Goal: Check status

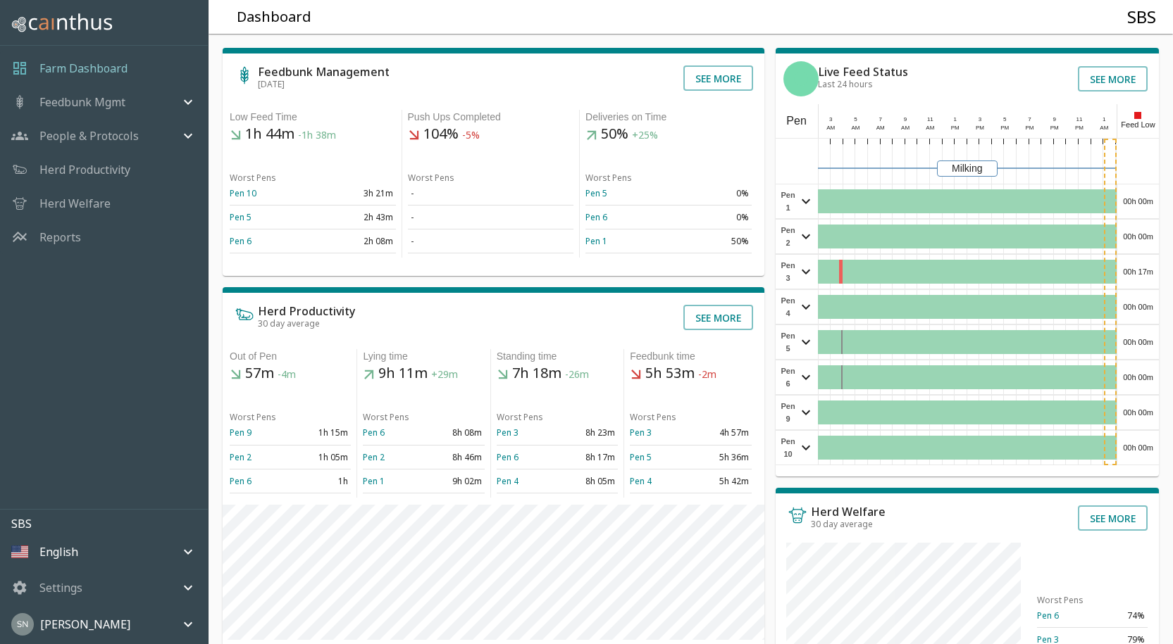
click at [1143, 194] on div "00h 00m" at bounding box center [1138, 202] width 42 height 34
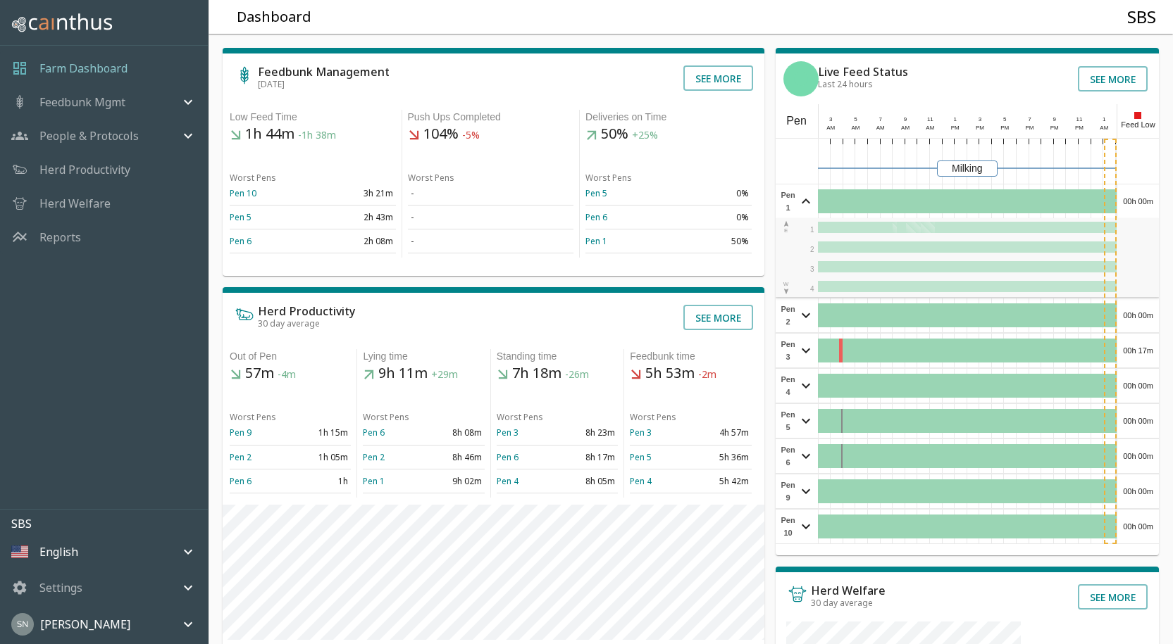
click at [1143, 194] on div "00h 00m" at bounding box center [1138, 202] width 42 height 34
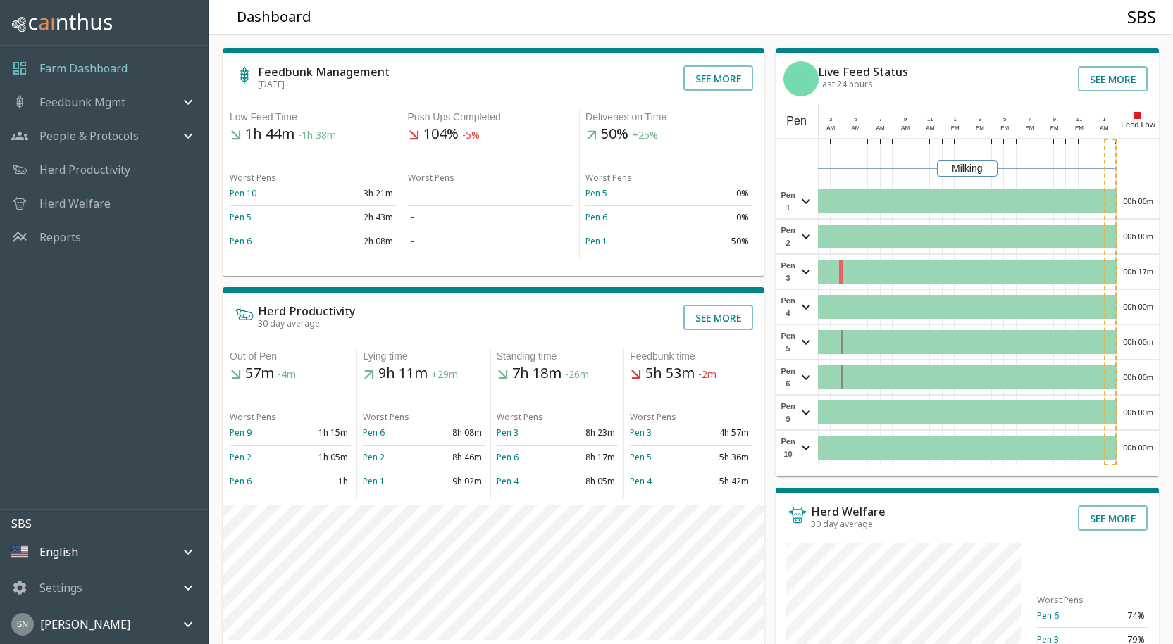
click at [1148, 234] on div "00h 00m" at bounding box center [1138, 237] width 42 height 34
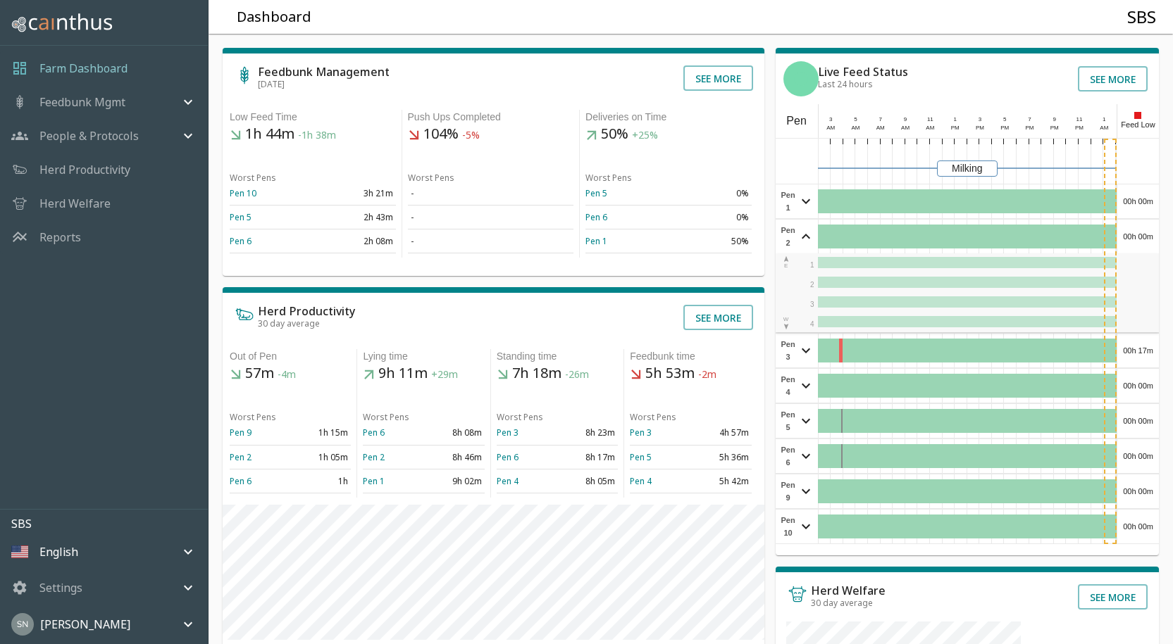
click at [1148, 234] on div "00h 00m" at bounding box center [1138, 237] width 42 height 34
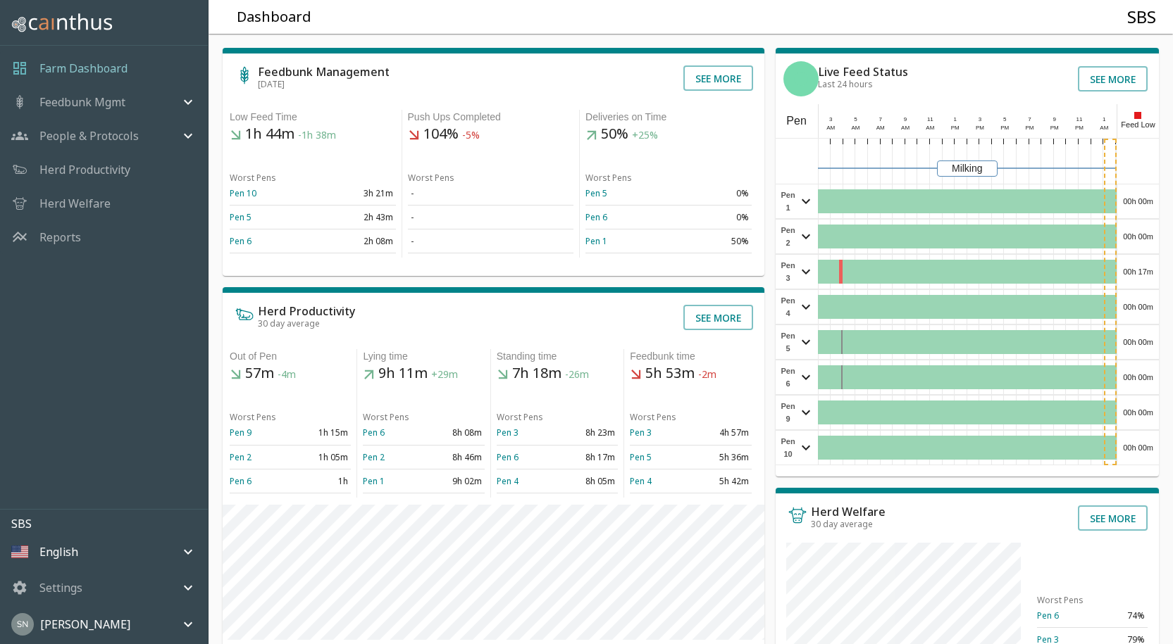
click at [1139, 267] on div "00h 17m" at bounding box center [1138, 272] width 42 height 34
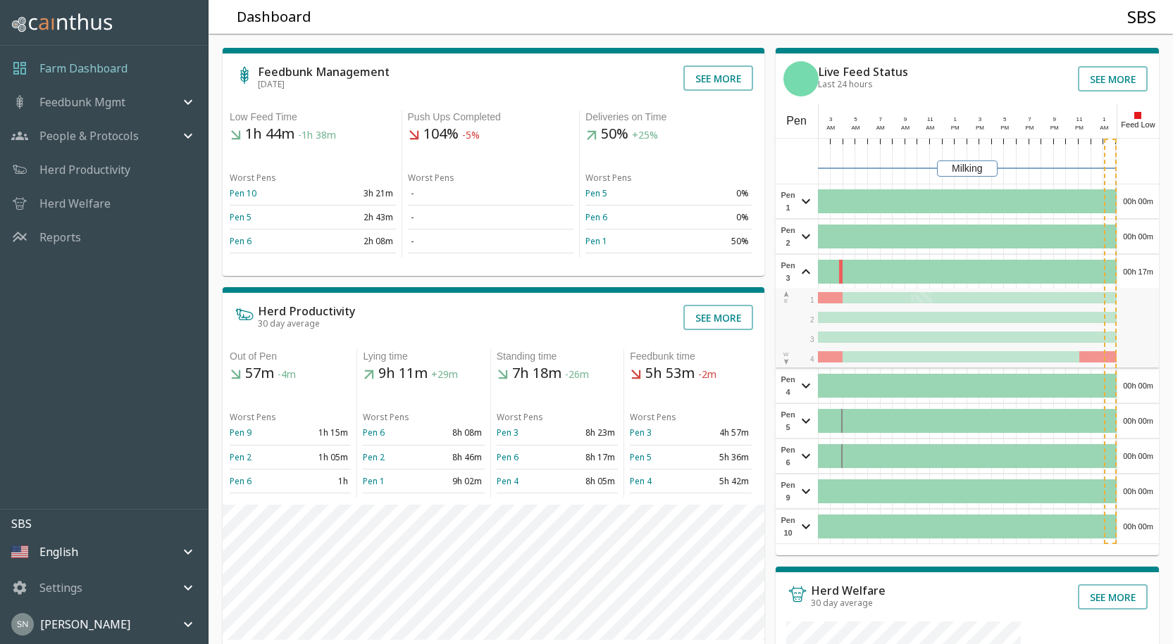
click at [1139, 267] on div "00h 17m" at bounding box center [1138, 272] width 42 height 34
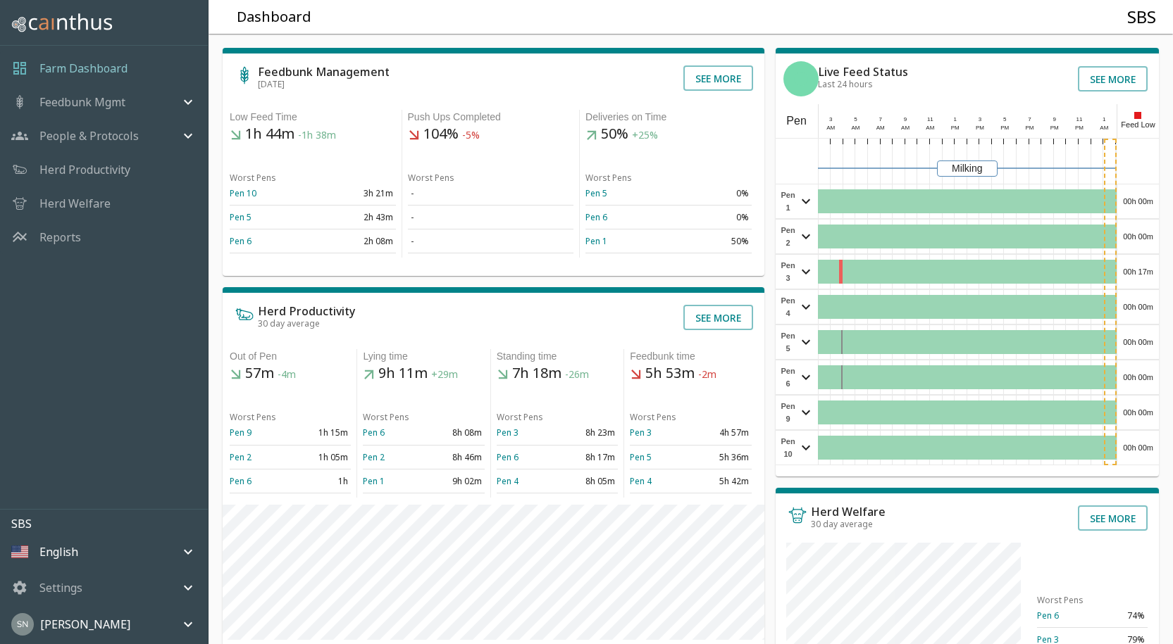
click at [1147, 308] on div "00h 00m" at bounding box center [1138, 307] width 42 height 34
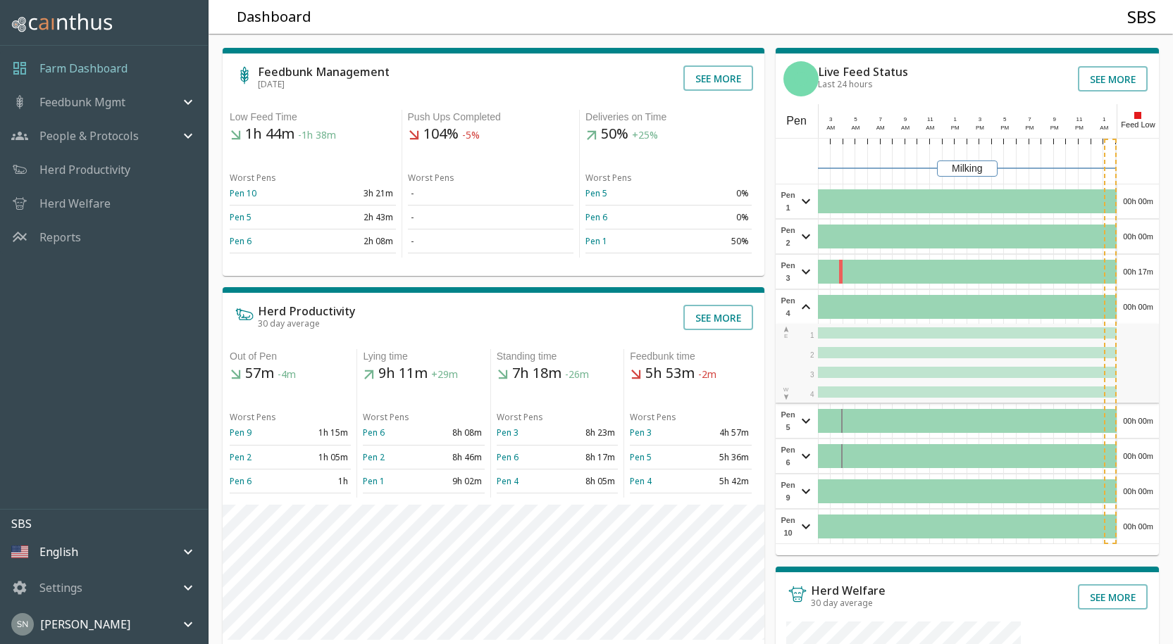
click at [1147, 308] on div "00h 00m" at bounding box center [1138, 307] width 42 height 34
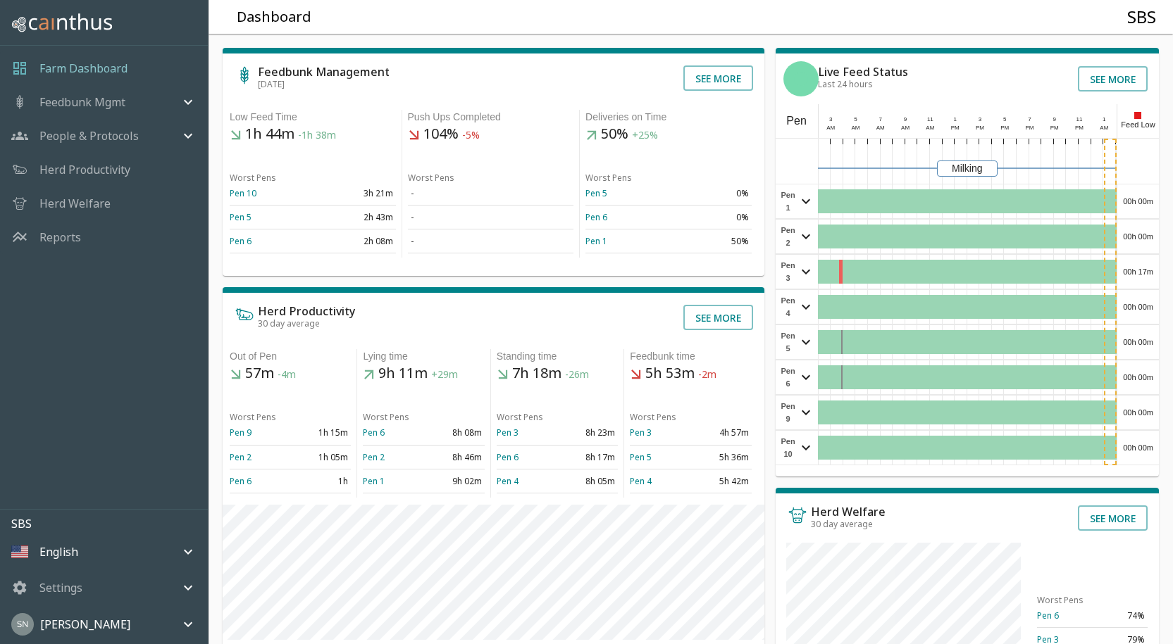
click at [1145, 337] on div "00h 00m" at bounding box center [1138, 342] width 42 height 34
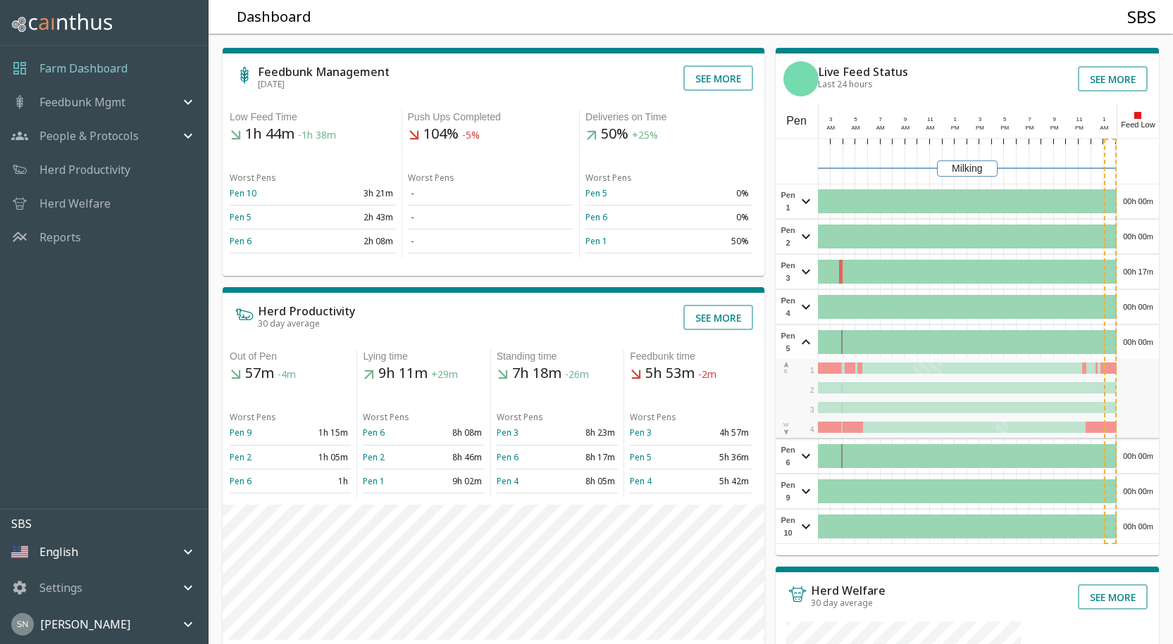
click at [1147, 332] on div "00h 00m" at bounding box center [1138, 342] width 42 height 34
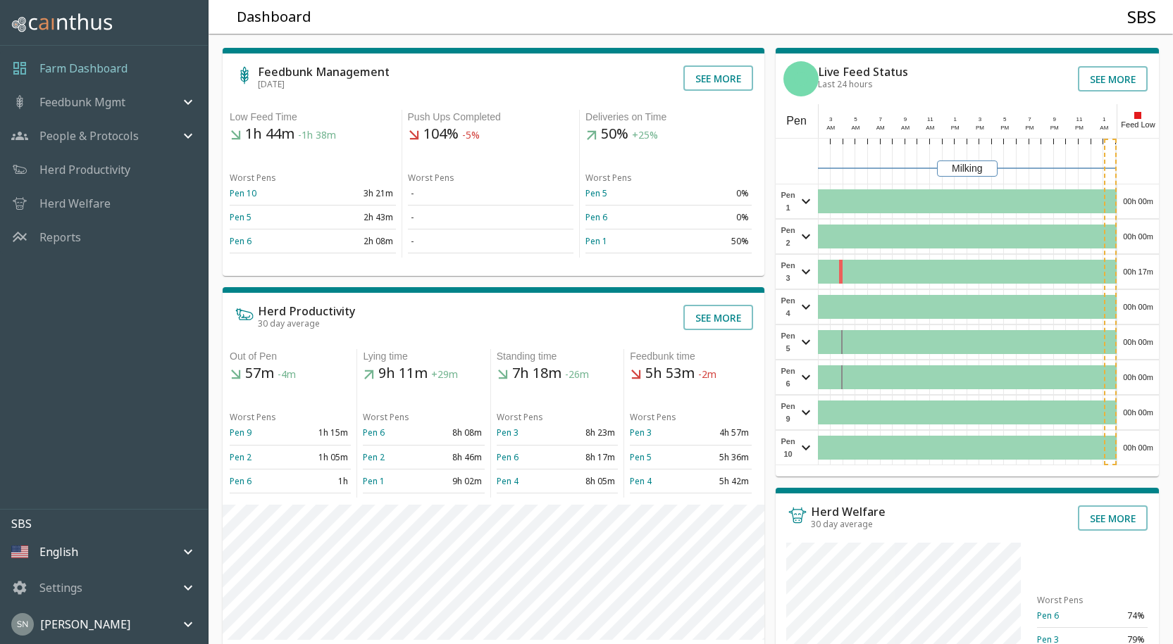
click at [1135, 375] on div "00h 00m" at bounding box center [1138, 378] width 42 height 34
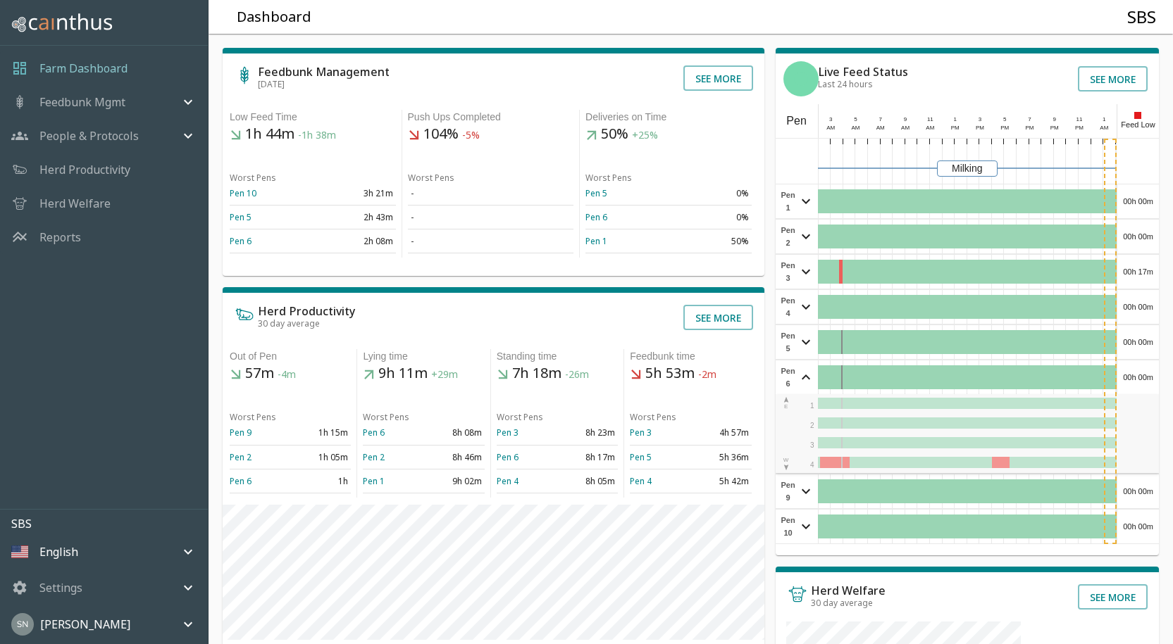
click at [1135, 370] on div "00h 00m" at bounding box center [1138, 378] width 42 height 34
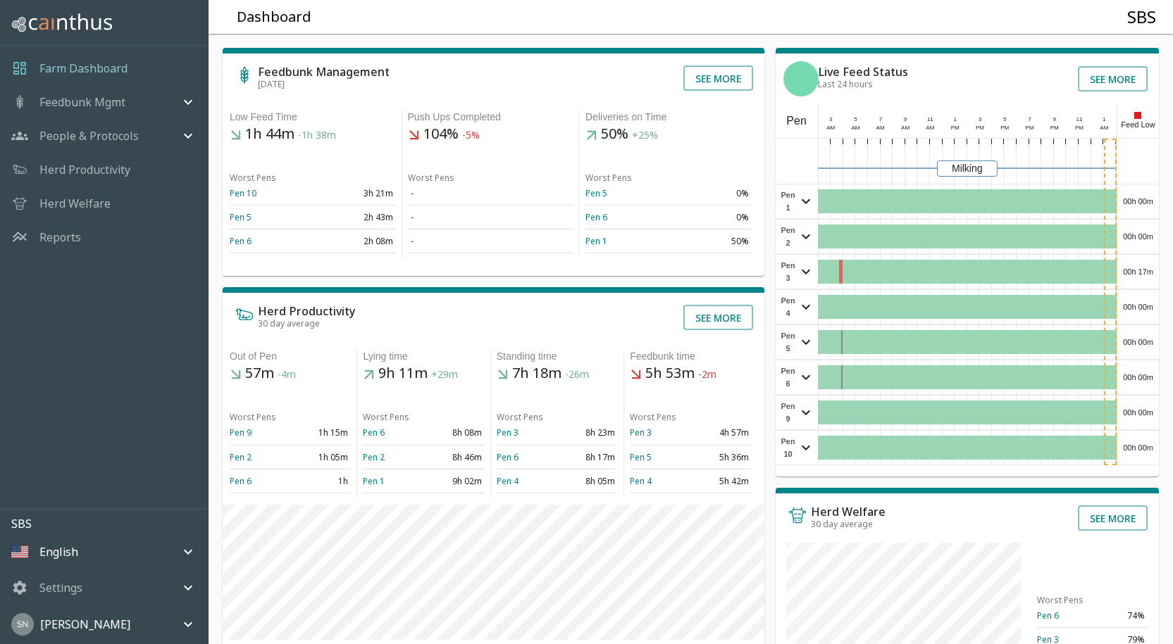
click at [1145, 380] on div "00h 00m" at bounding box center [1138, 378] width 42 height 34
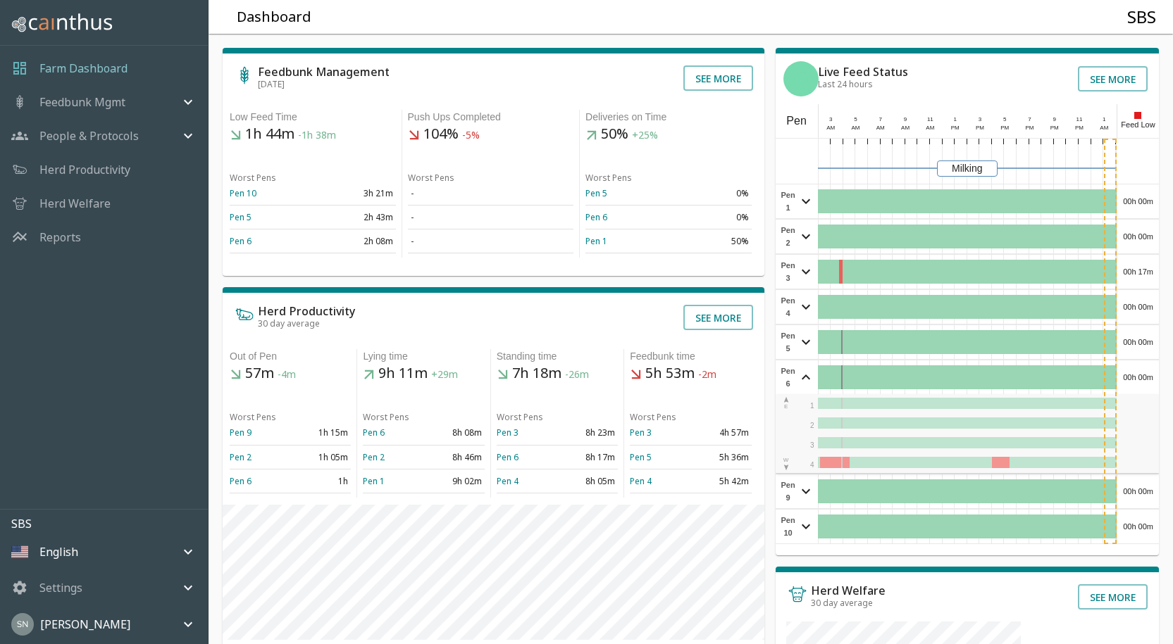
click at [1145, 380] on div "00h 00m" at bounding box center [1138, 378] width 42 height 34
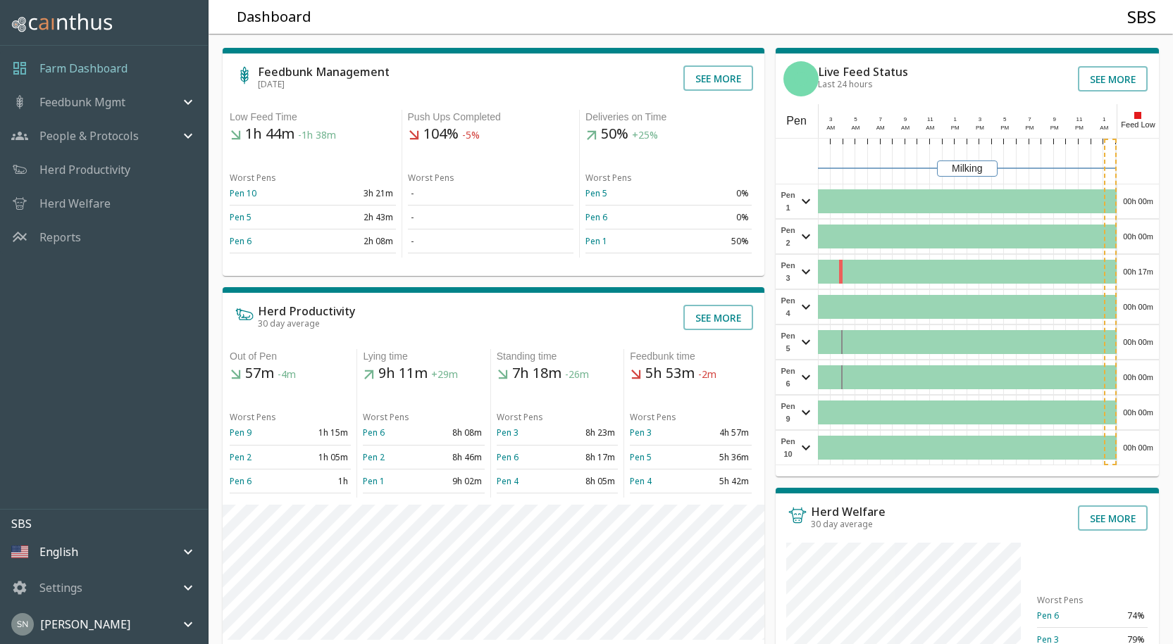
click at [1145, 413] on div "00h 00m" at bounding box center [1138, 413] width 42 height 34
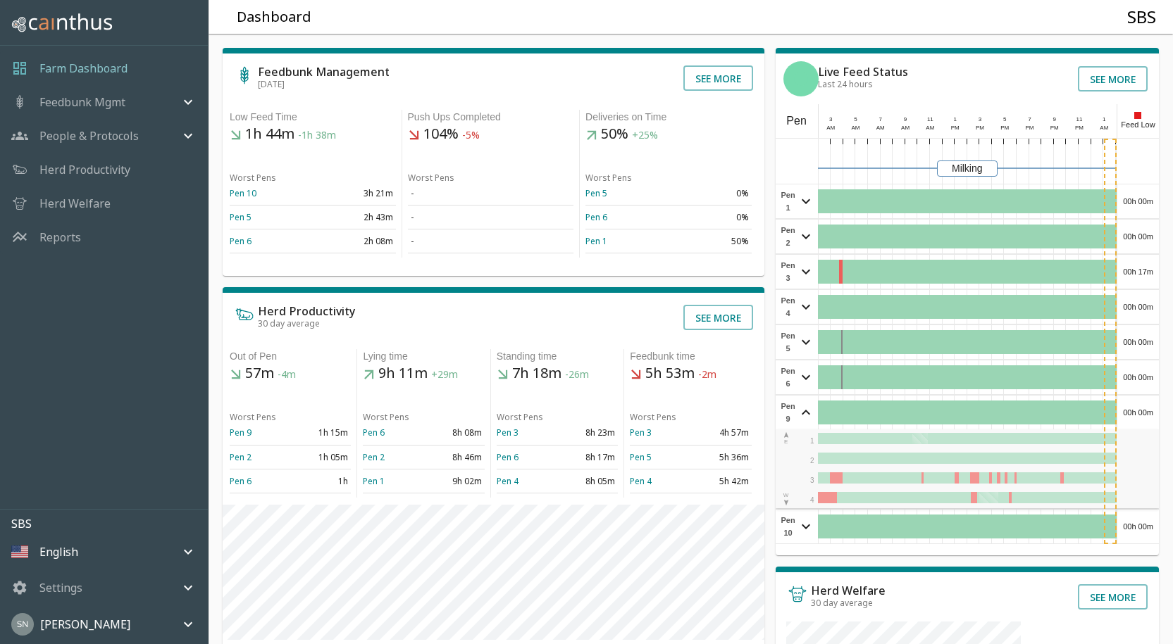
click at [1141, 418] on div "00h 00m" at bounding box center [1138, 413] width 42 height 34
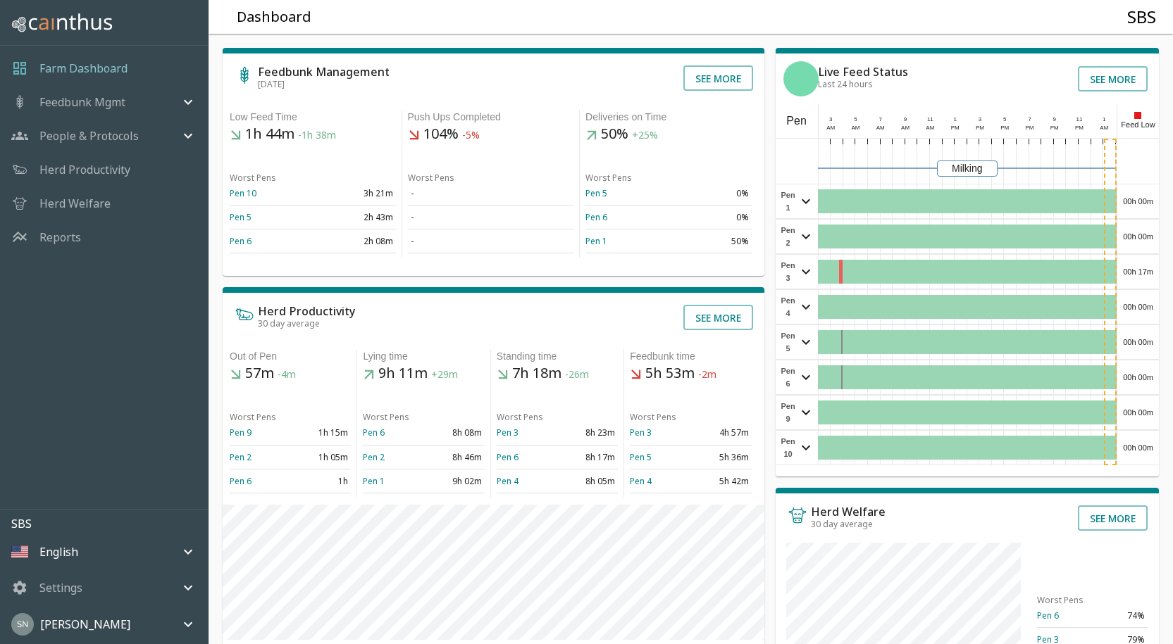
click at [1141, 451] on div "00h 00m" at bounding box center [1138, 448] width 42 height 34
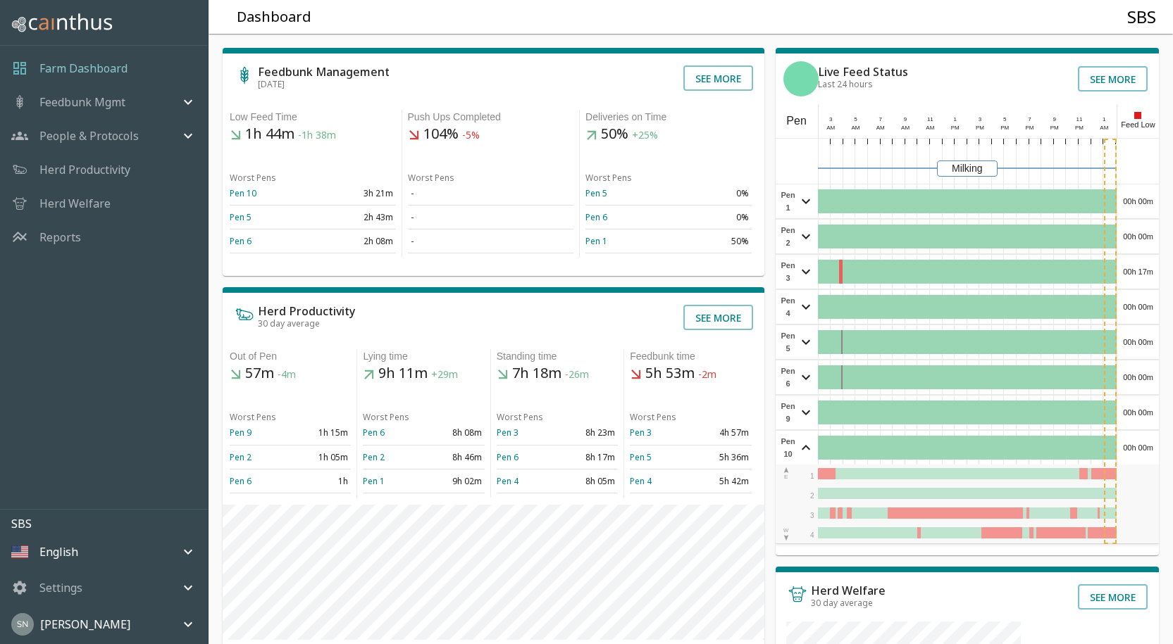
click at [1141, 449] on div "00h 00m" at bounding box center [1138, 448] width 42 height 34
